Goal: Find specific page/section: Find specific page/section

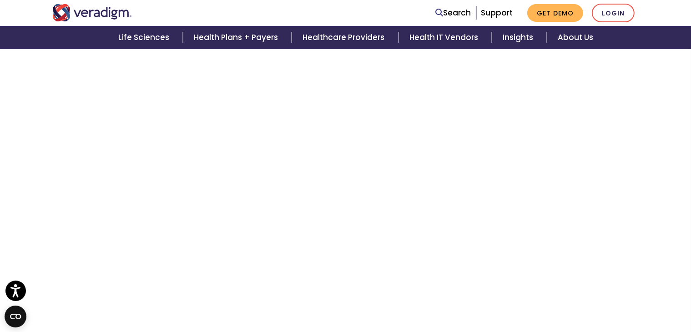
scroll to position [755, 0]
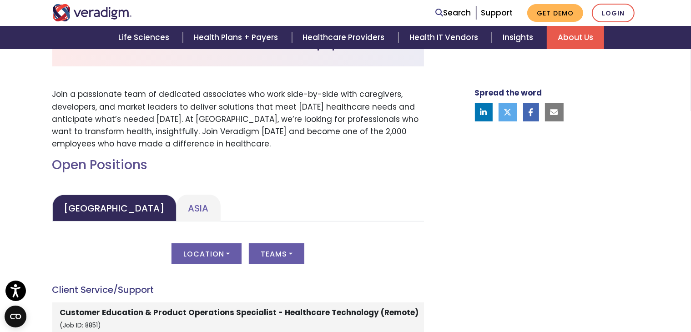
scroll to position [313, 0]
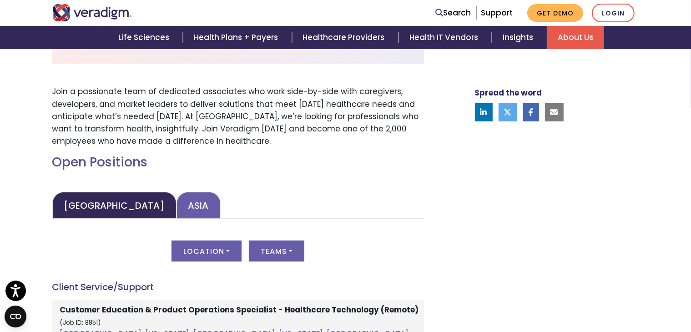
click at [179, 201] on link "Asia" at bounding box center [199, 205] width 44 height 27
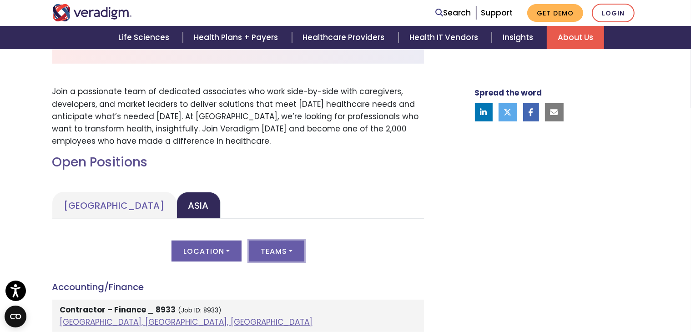
click at [275, 253] on button "Teams" at bounding box center [277, 251] width 56 height 21
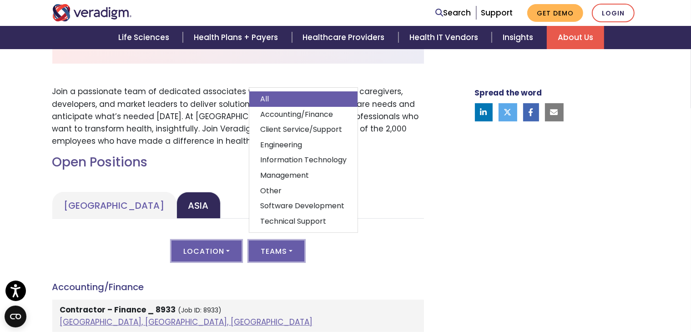
click at [225, 257] on button "Location" at bounding box center [207, 251] width 70 height 21
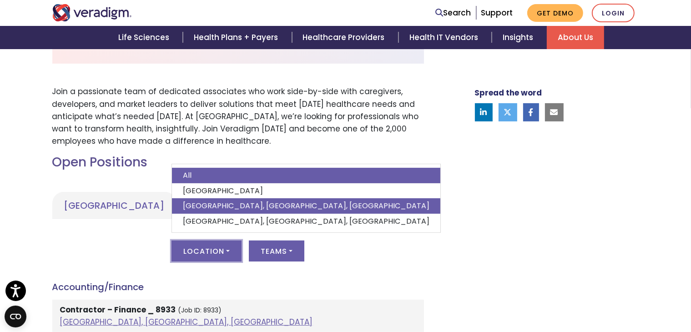
click at [194, 204] on link "Pune, Maharashtra, India" at bounding box center [306, 205] width 268 height 15
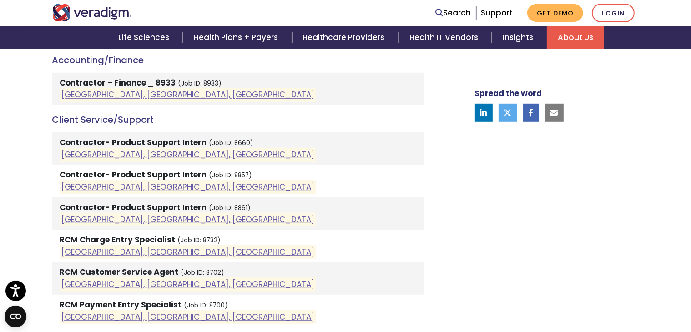
scroll to position [541, 0]
click at [108, 155] on link "Pune, Maharashtra, India" at bounding box center [187, 154] width 253 height 11
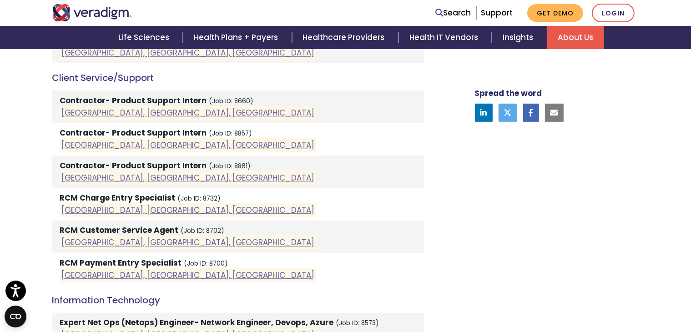
scroll to position [582, 0]
click at [144, 143] on link "Pune, Maharashtra, India" at bounding box center [187, 146] width 253 height 11
